Goal: Task Accomplishment & Management: Manage account settings

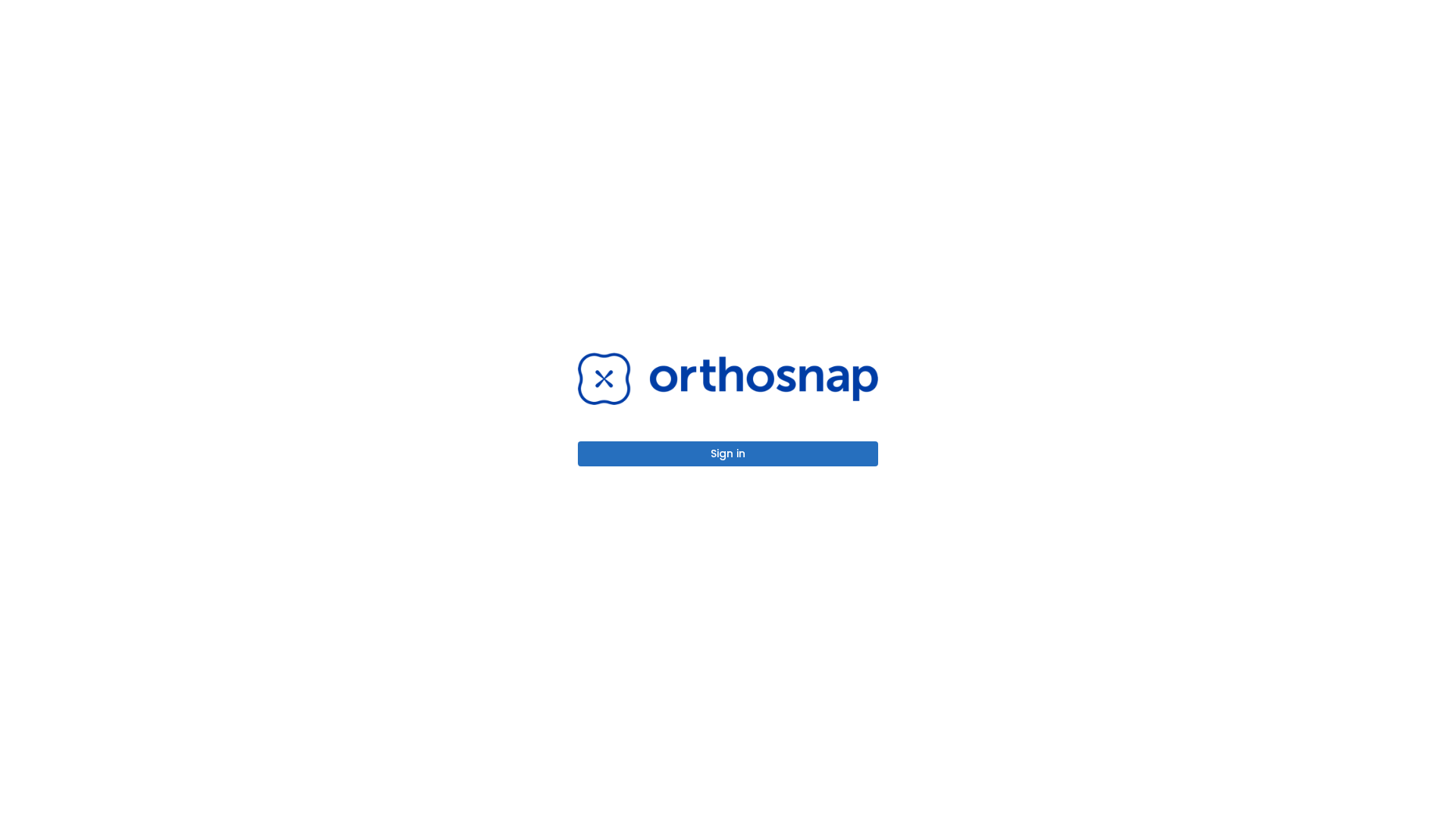
click at [728, 453] on button "Sign in" at bounding box center [727, 453] width 301 height 25
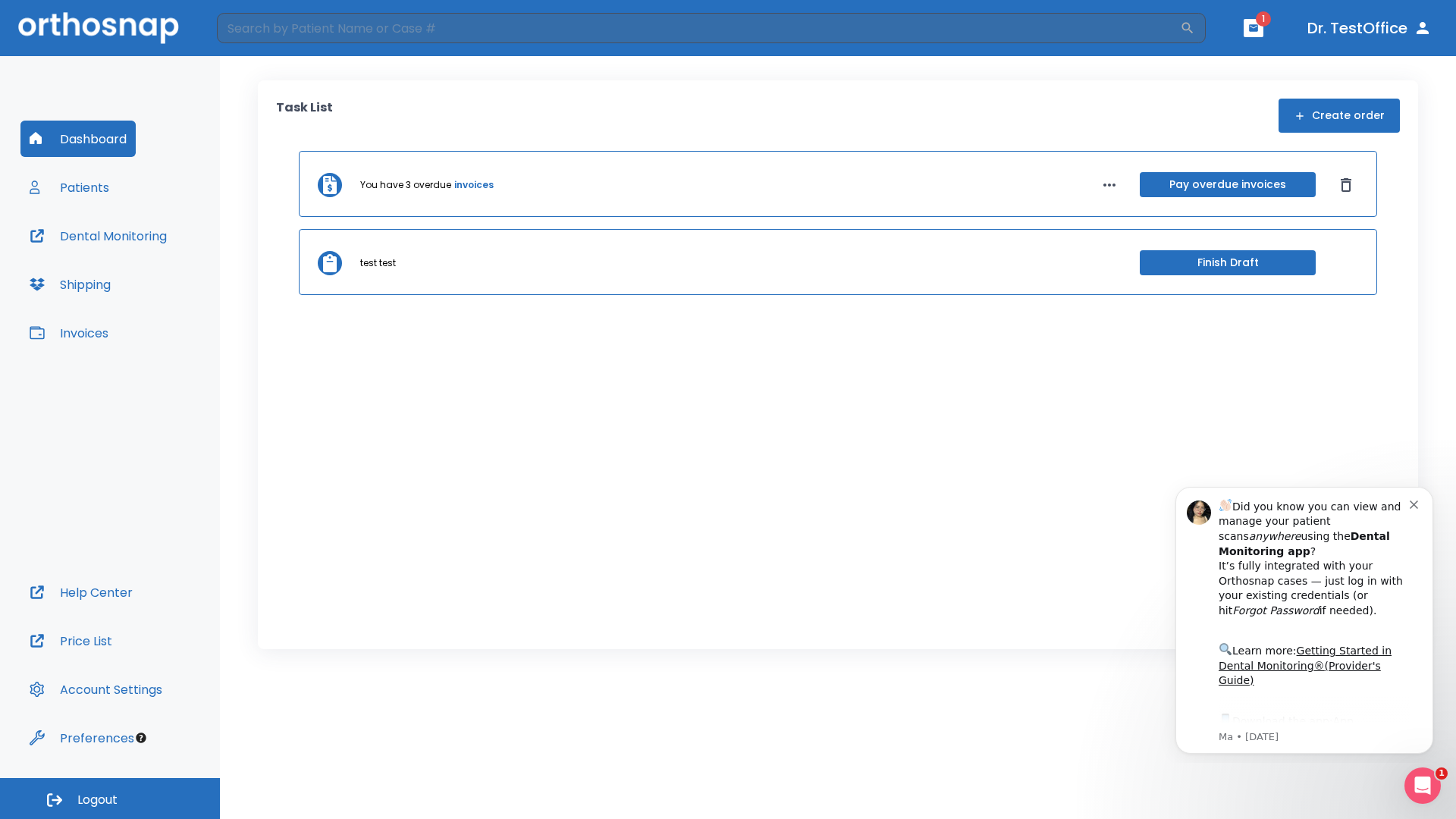
click at [110, 798] on span "Logout" at bounding box center [97, 800] width 40 height 17
